Goal: Information Seeking & Learning: Learn about a topic

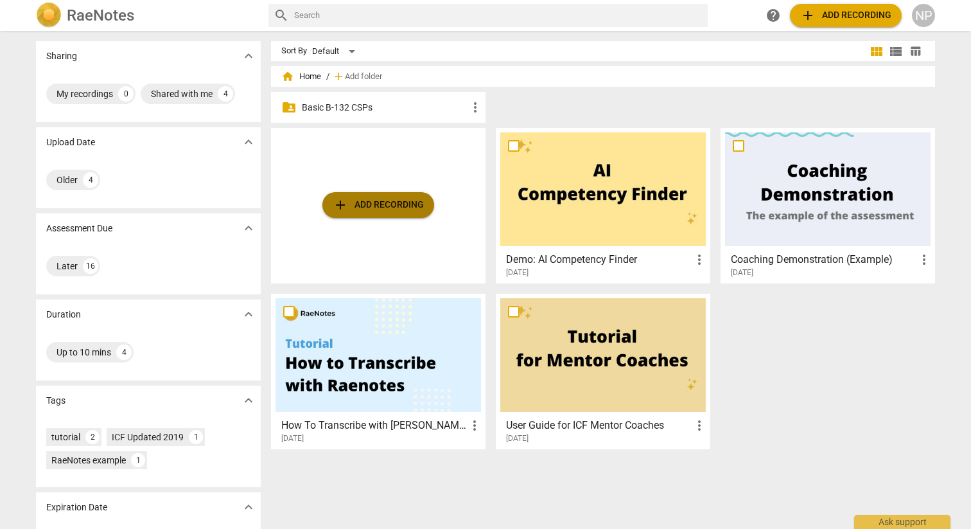
click at [337, 208] on span "add" at bounding box center [340, 204] width 15 height 15
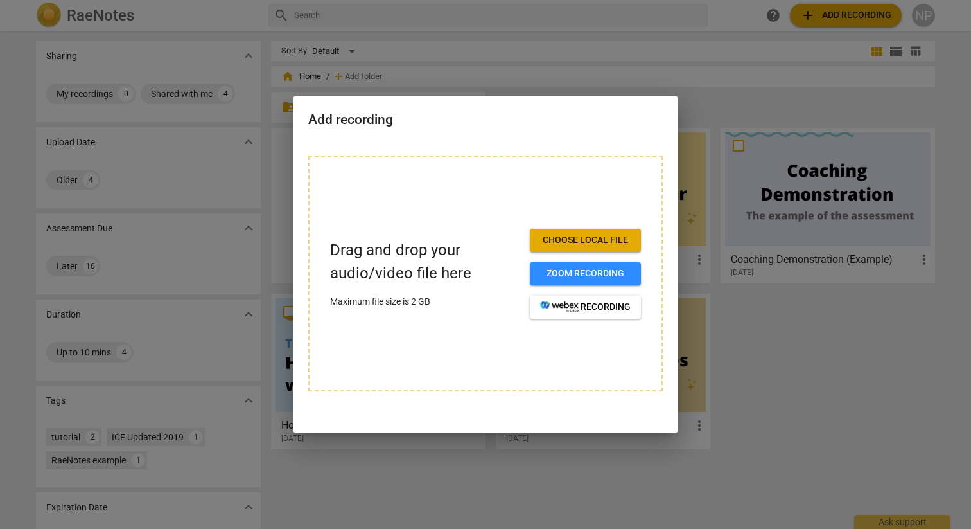
click at [717, 311] on div at bounding box center [485, 264] width 971 height 529
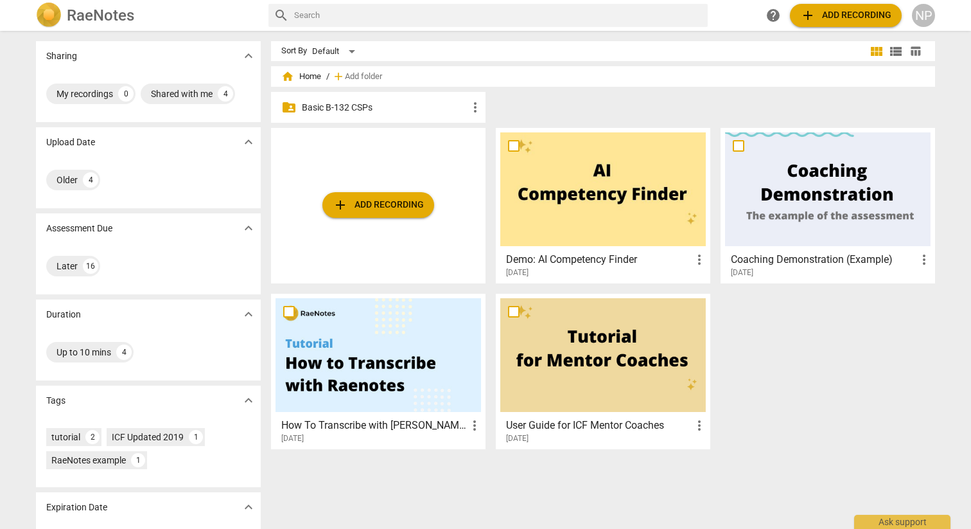
click at [376, 112] on p "Basic B-132 CSPs" at bounding box center [385, 107] width 166 height 13
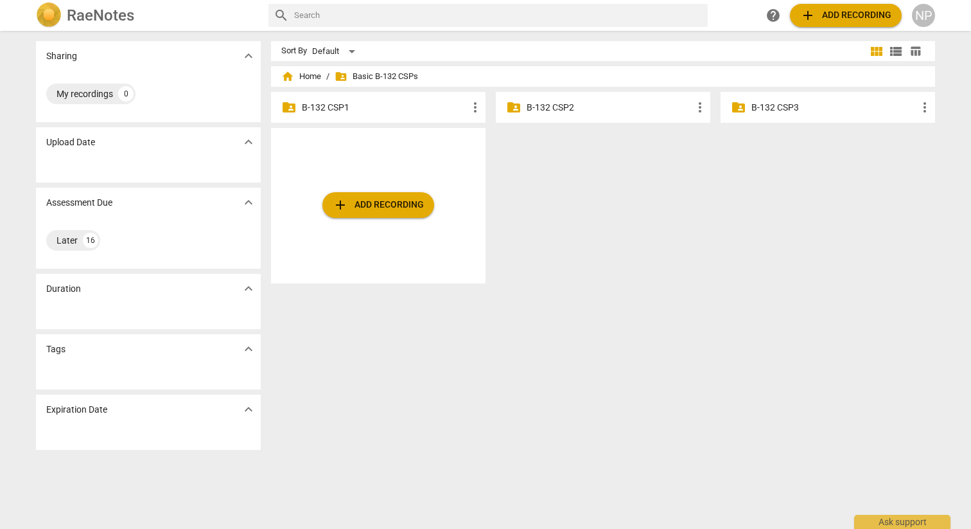
click at [384, 108] on p "B-132 CSP1" at bounding box center [385, 107] width 166 height 13
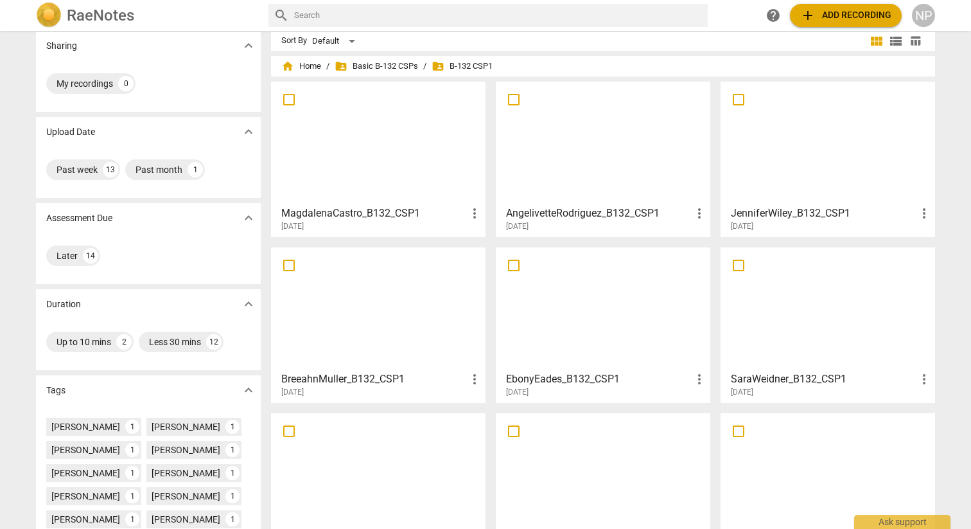
scroll to position [165, 0]
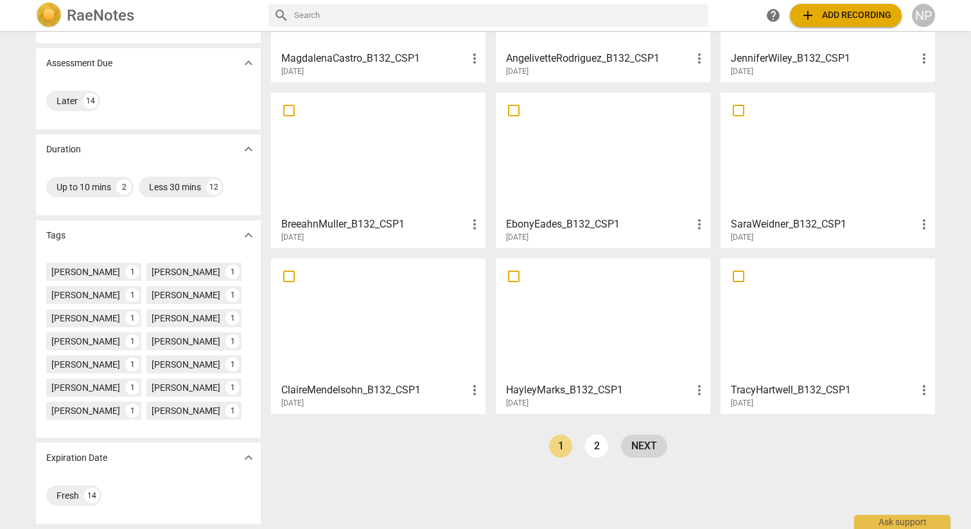
click at [638, 447] on link "next" at bounding box center [644, 445] width 46 height 23
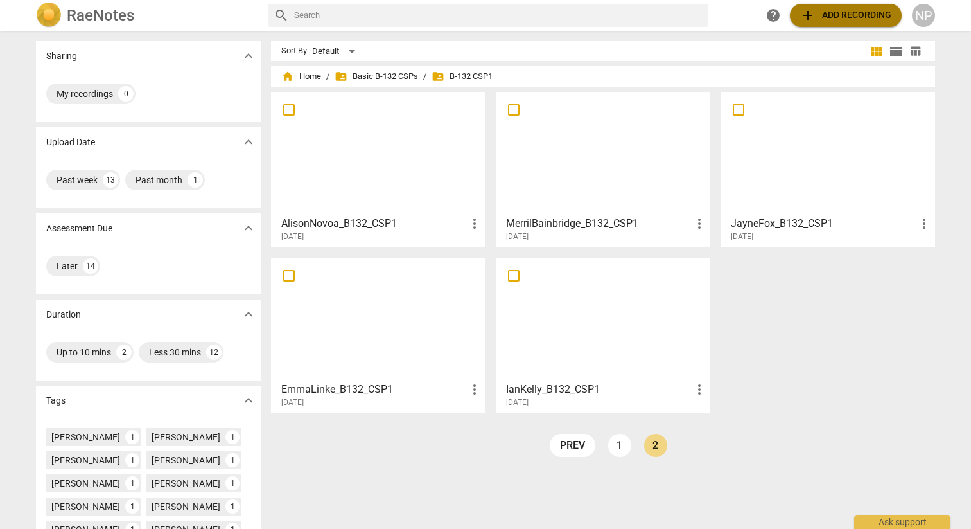
click at [820, 15] on span "add Add recording" at bounding box center [845, 15] width 91 height 15
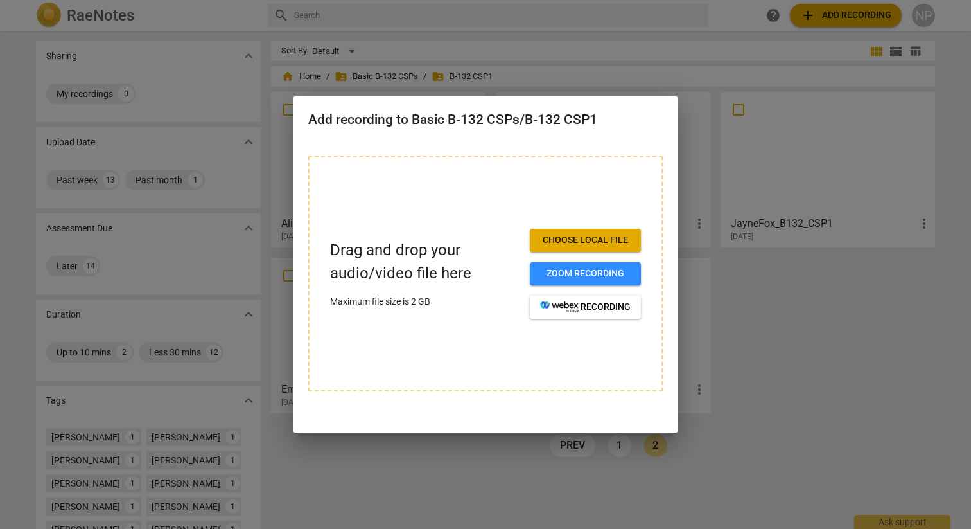
click at [560, 237] on span "Choose local file" at bounding box center [585, 240] width 91 height 13
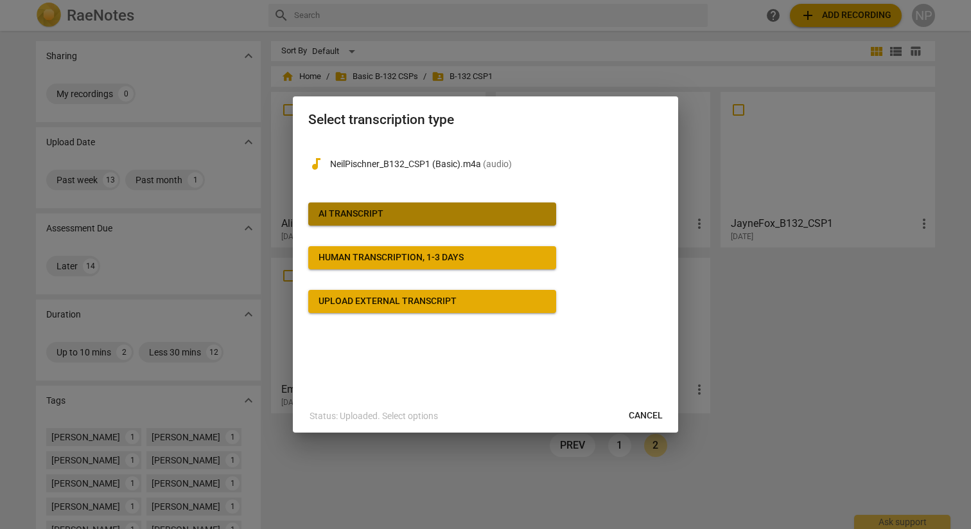
click at [412, 213] on span "AI Transcript" at bounding box center [432, 214] width 227 height 13
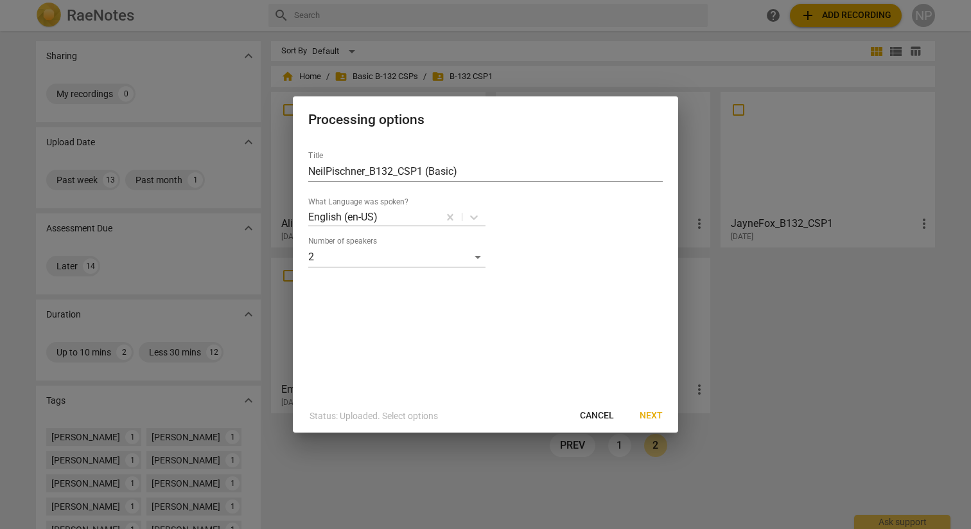
click at [653, 412] on span "Next" at bounding box center [651, 415] width 23 height 13
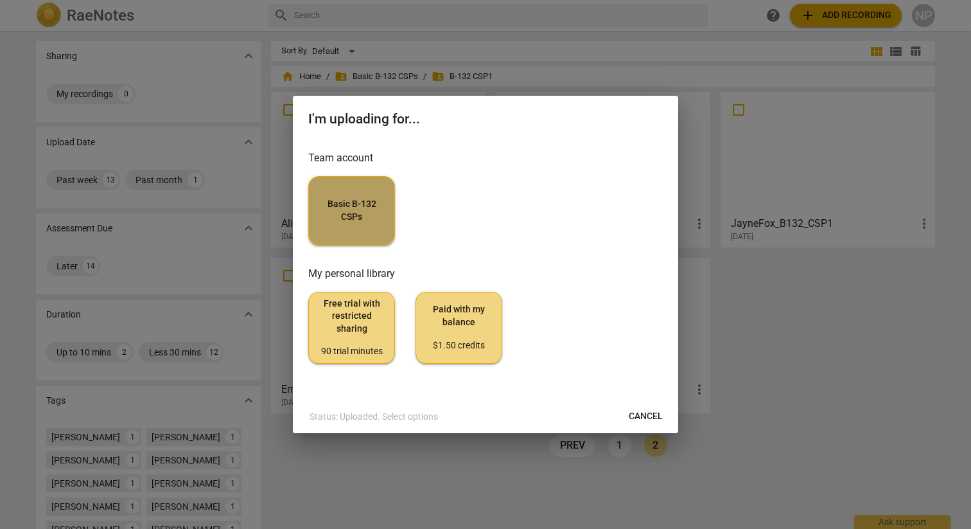
click at [377, 199] on span "Basic B-132 CSPs" at bounding box center [351, 210] width 65 height 25
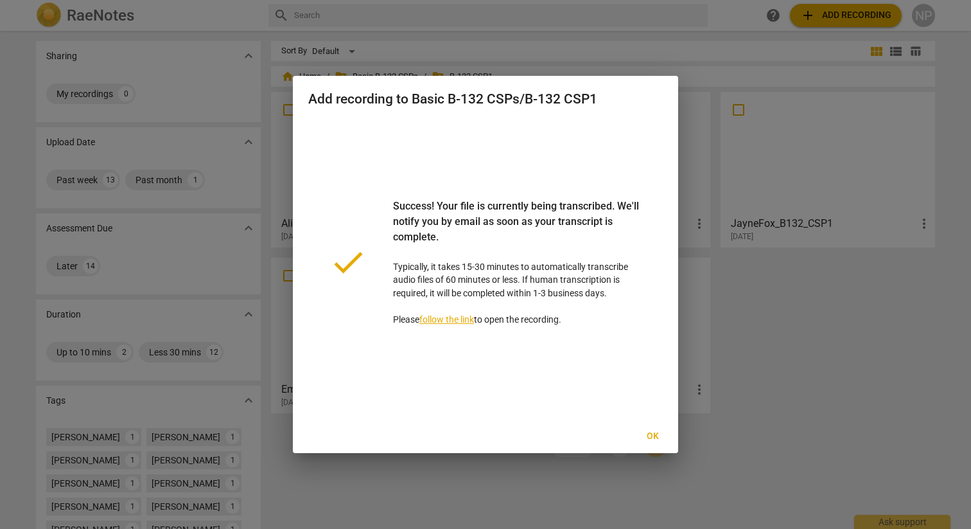
click at [652, 435] on span "Ok" at bounding box center [652, 436] width 21 height 13
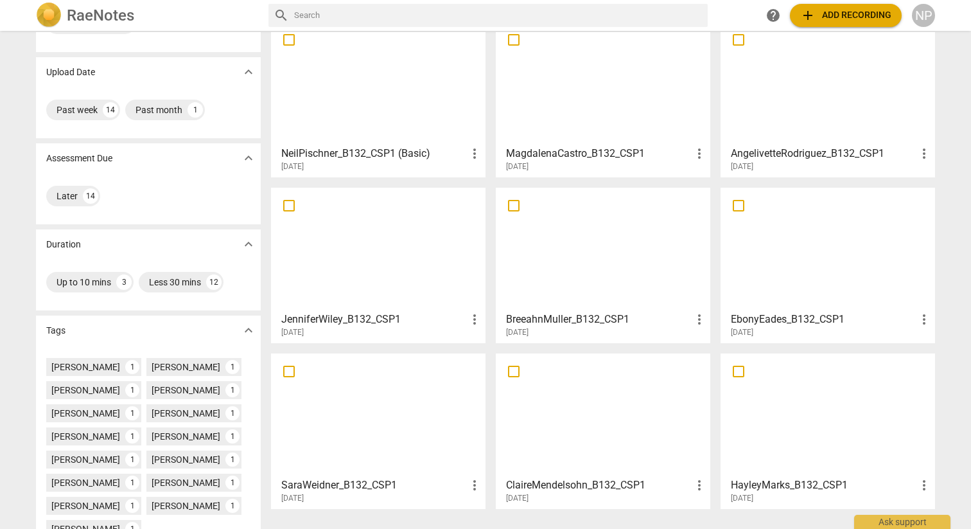
scroll to position [188, 0]
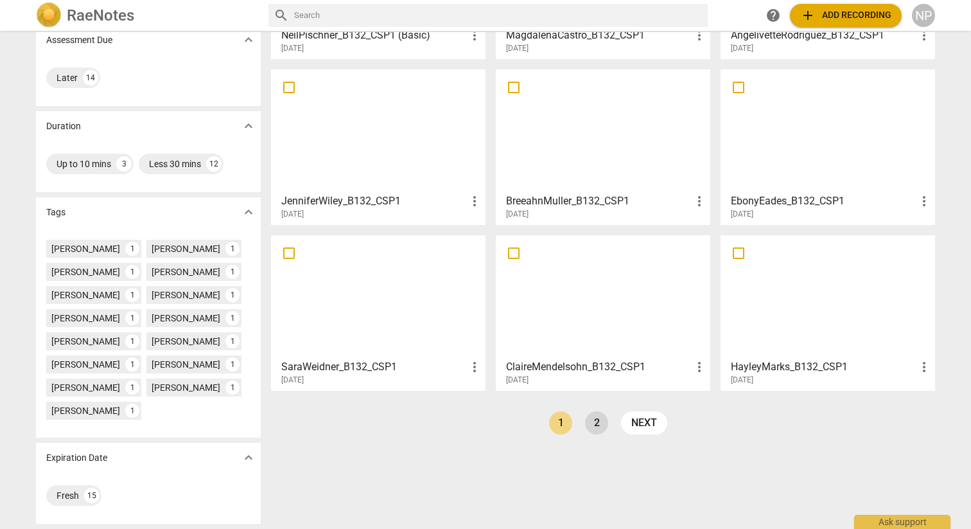
click at [596, 422] on link "2" at bounding box center [596, 422] width 23 height 23
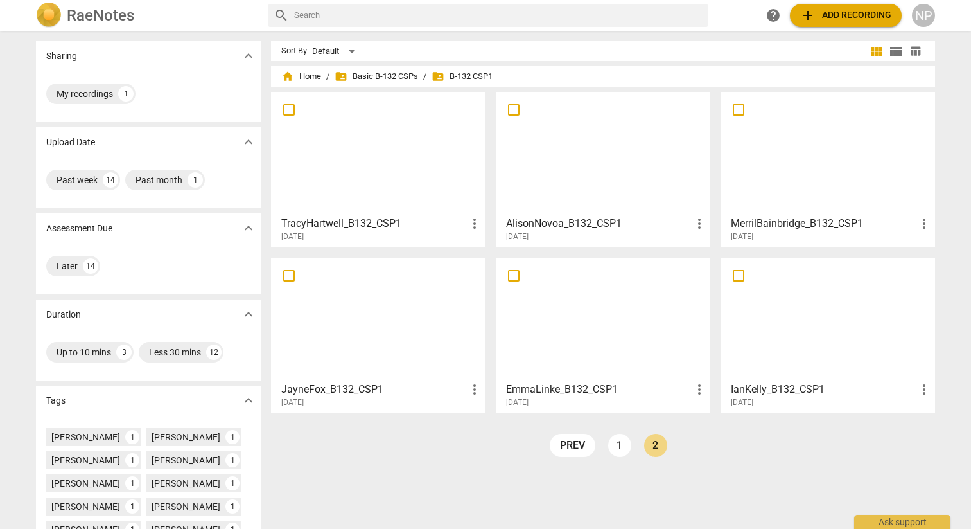
click at [536, 143] on div at bounding box center [603, 153] width 206 height 114
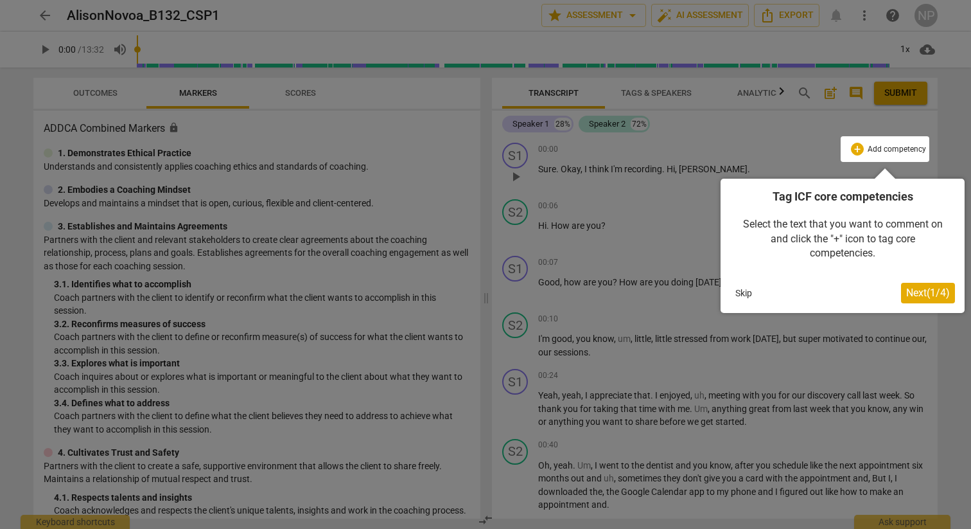
click at [741, 294] on button "Skip" at bounding box center [743, 292] width 27 height 19
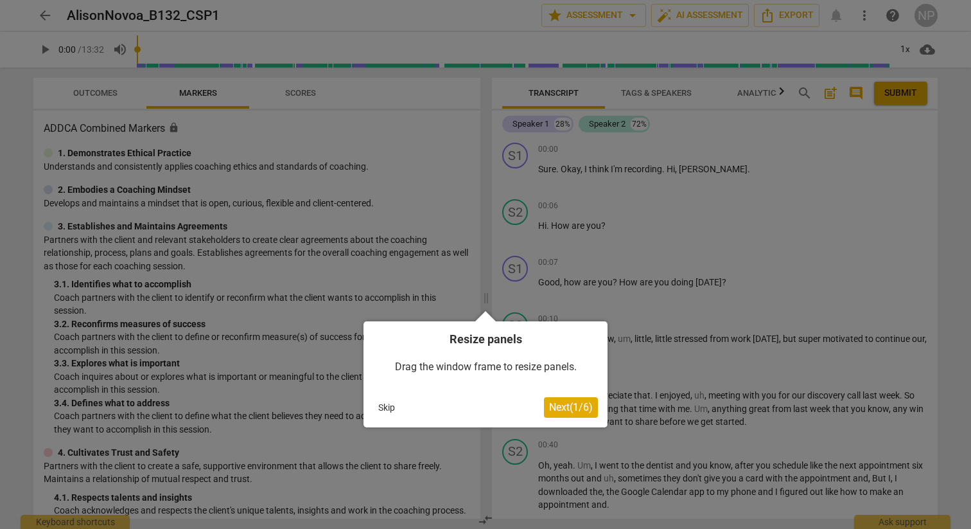
click at [387, 405] on button "Skip" at bounding box center [386, 407] width 27 height 19
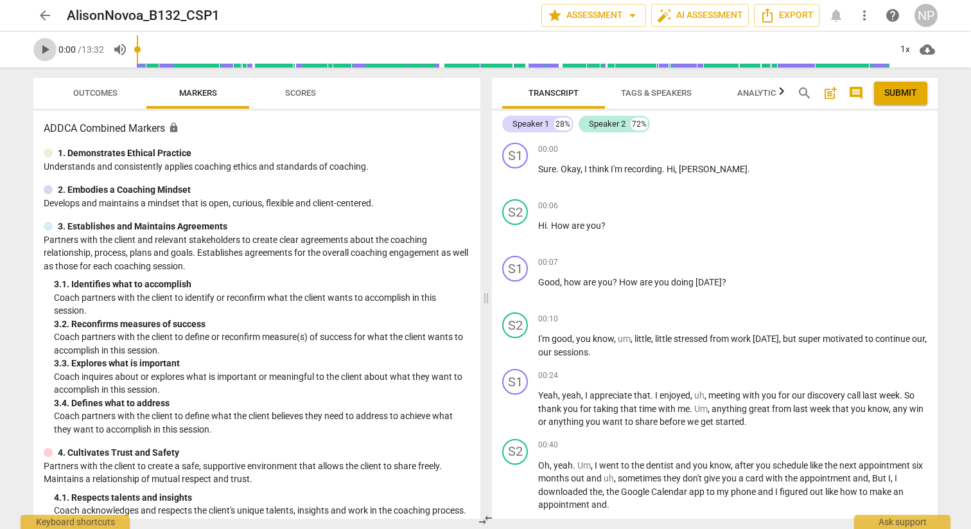
click at [42, 49] on span "play_arrow" at bounding box center [44, 49] width 15 height 15
type input "809"
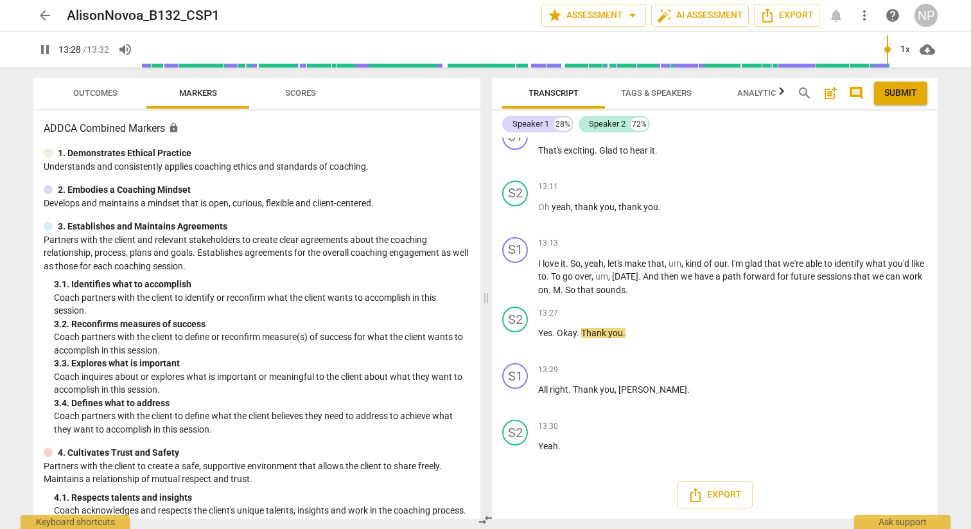
click at [38, 16] on span "arrow_back" at bounding box center [44, 15] width 15 height 15
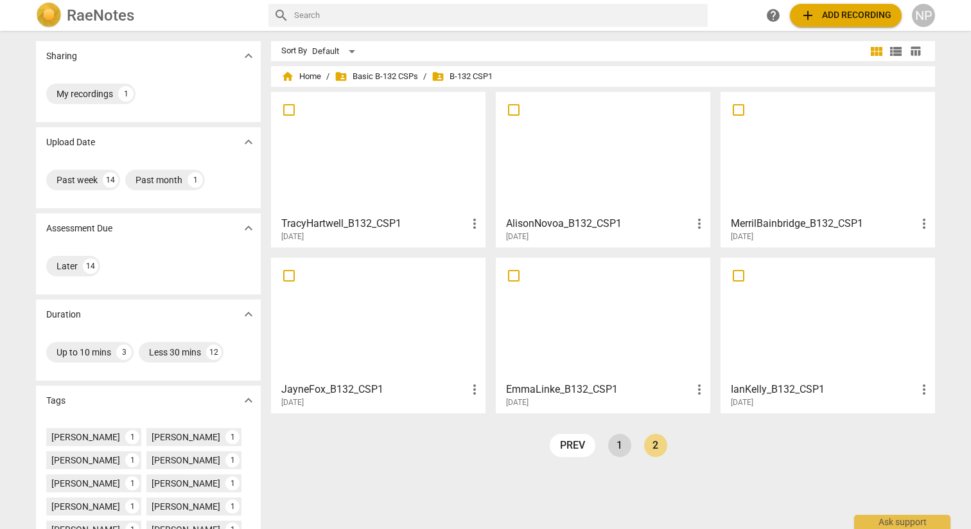
click at [615, 446] on link "1" at bounding box center [619, 445] width 23 height 23
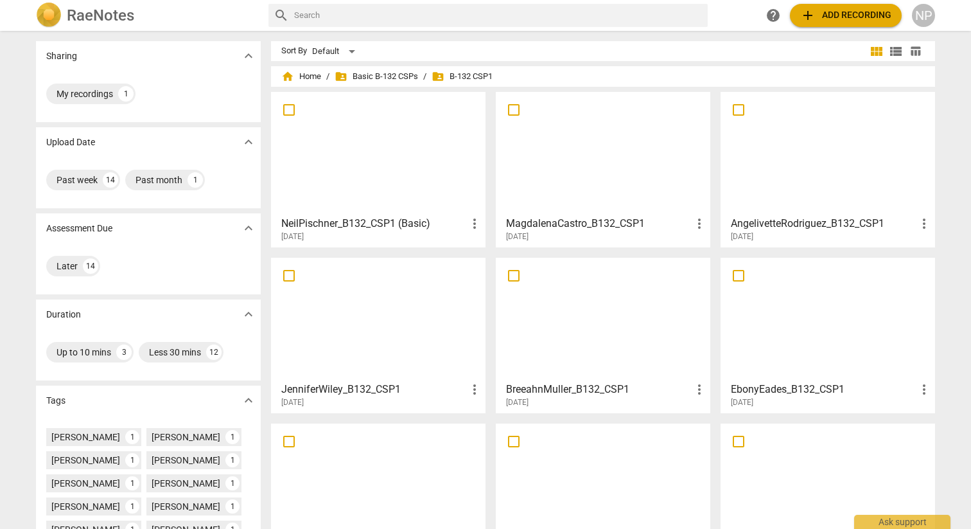
click at [390, 169] on div at bounding box center [379, 153] width 206 height 114
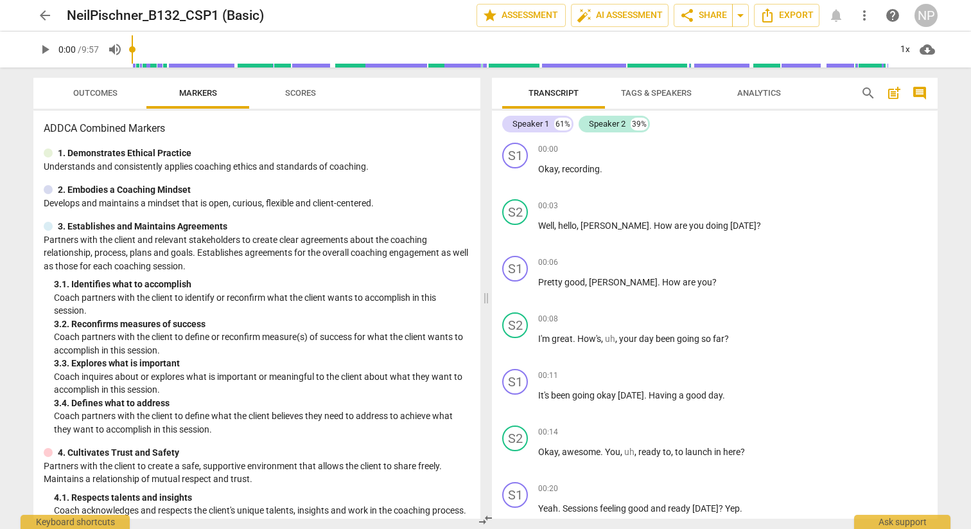
click at [44, 49] on span "play_arrow" at bounding box center [44, 49] width 15 height 15
type input "62"
click at [40, 16] on span "arrow_back" at bounding box center [44, 15] width 15 height 15
